Goal: Task Accomplishment & Management: Manage account settings

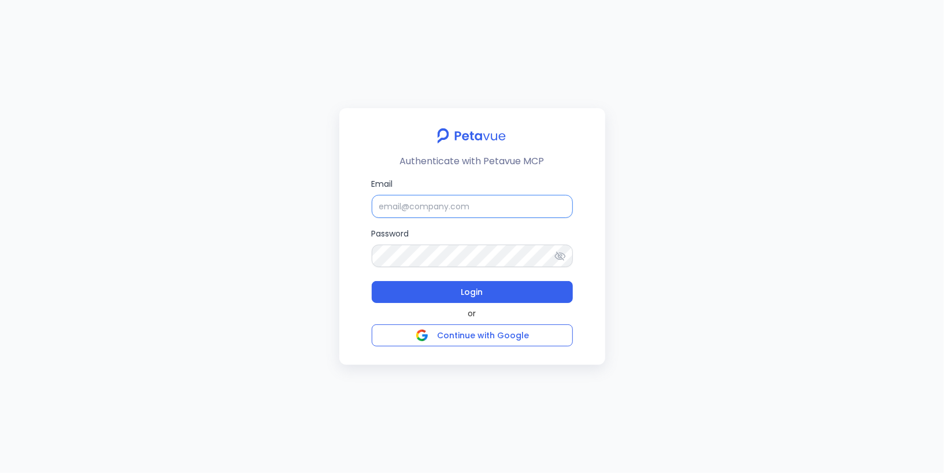
click at [512, 213] on input "Email" at bounding box center [472, 206] width 201 height 23
type input "support+"
type input "support"
click at [524, 212] on input "Email" at bounding box center [472, 206] width 201 height 23
type input "[EMAIL_ADDRESS][DOMAIN_NAME]"
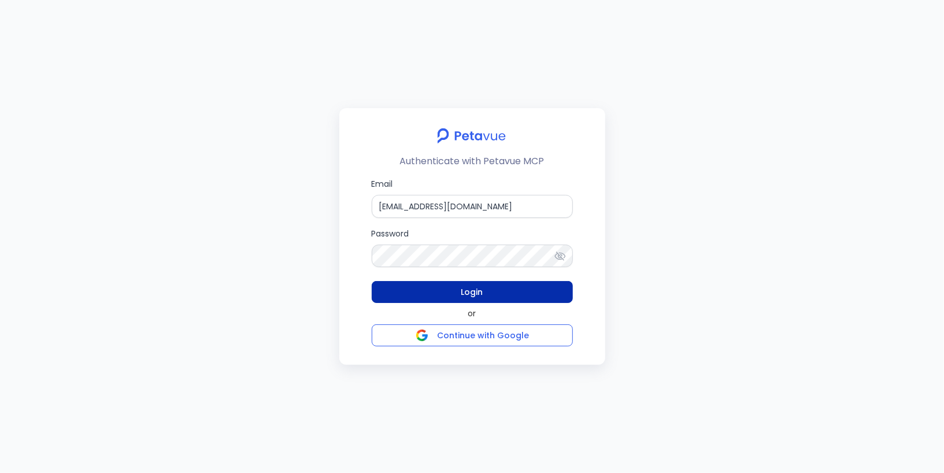
click at [494, 294] on button "Login" at bounding box center [472, 292] width 201 height 22
